Goal: Information Seeking & Learning: Learn about a topic

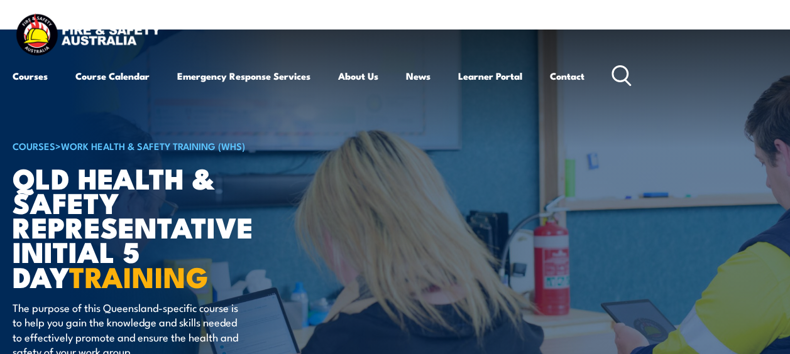
click at [617, 63] on div "Courses Course Calendar Emergency Response Services Services Overview Emergency…" at bounding box center [322, 76] width 619 height 30
click at [622, 69] on icon at bounding box center [621, 75] width 20 height 21
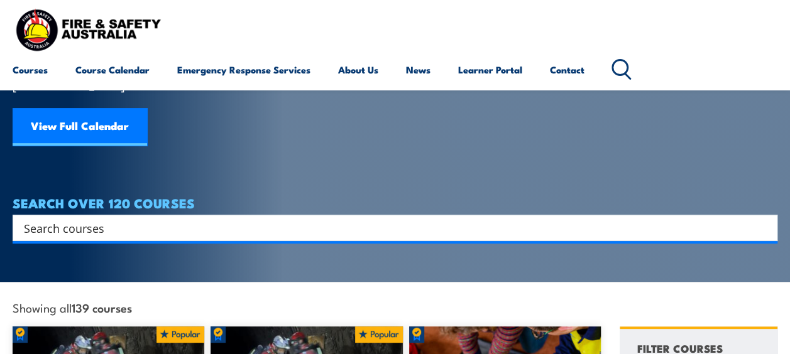
scroll to position [126, 0]
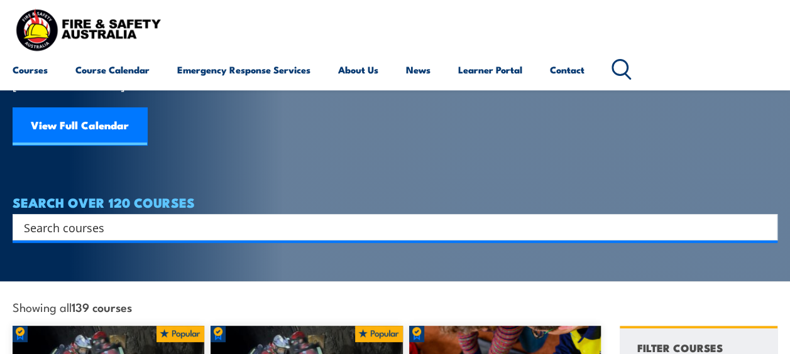
click at [158, 218] on input "Search input" at bounding box center [387, 227] width 726 height 19
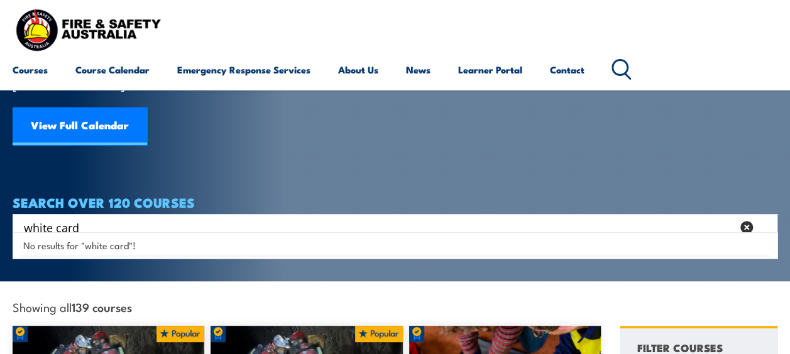
type input "white card"
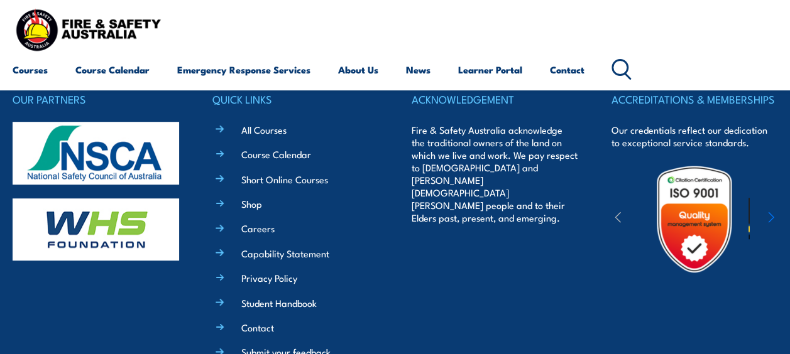
scroll to position [356, 0]
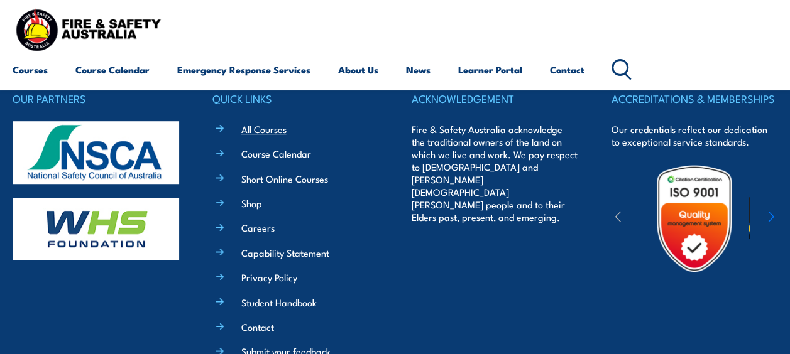
click at [259, 124] on link "All Courses" at bounding box center [263, 128] width 45 height 13
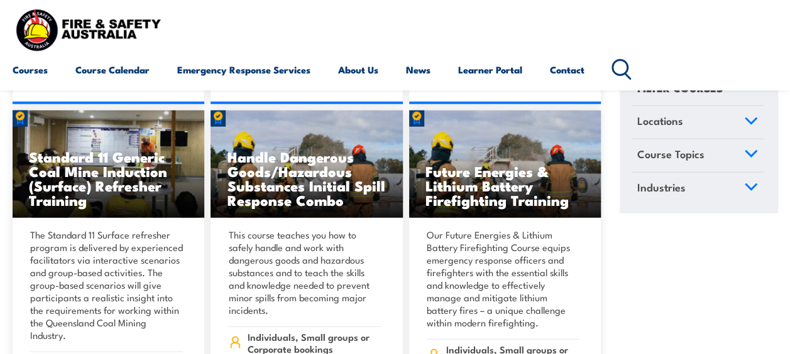
scroll to position [1653, 0]
